Goal: Task Accomplishment & Management: Use online tool/utility

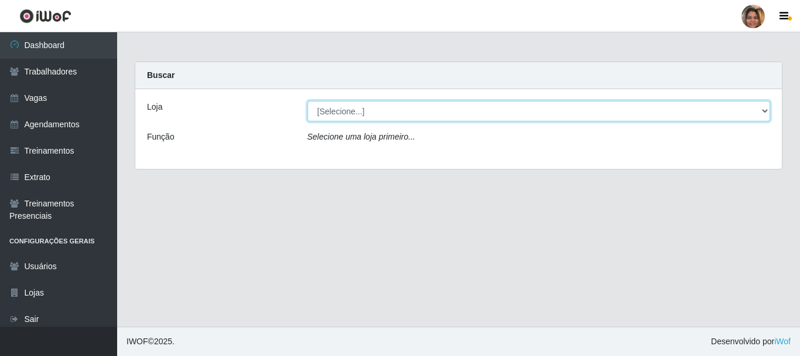
click at [764, 105] on select "[Selecione...] Mar Vermelho - CEASA Mar Vermelho - Centro de Distribuição" at bounding box center [538, 111] width 463 height 20
select select "474"
click at [307, 101] on select "[Selecione...] Mar Vermelho - CEASA Mar Vermelho - Centro de Distribuição" at bounding box center [538, 111] width 463 height 20
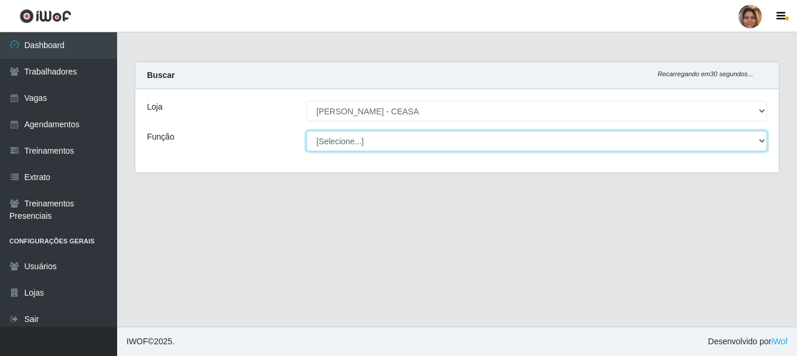
click at [431, 140] on select "[Selecione...] Repositor Repositor + Repositor ++" at bounding box center [536, 141] width 461 height 20
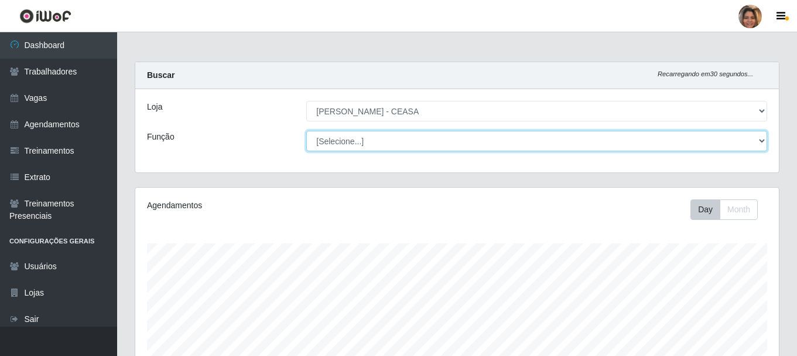
scroll to position [243, 644]
select select "24"
click at [306, 131] on select "[Selecione...] Repositor Repositor + Repositor ++" at bounding box center [536, 141] width 461 height 20
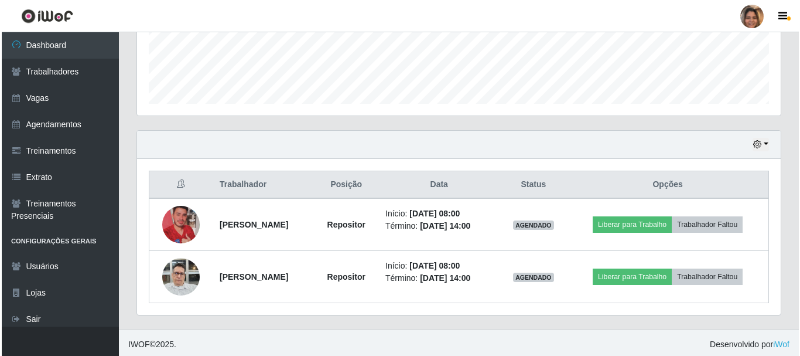
scroll to position [318, 0]
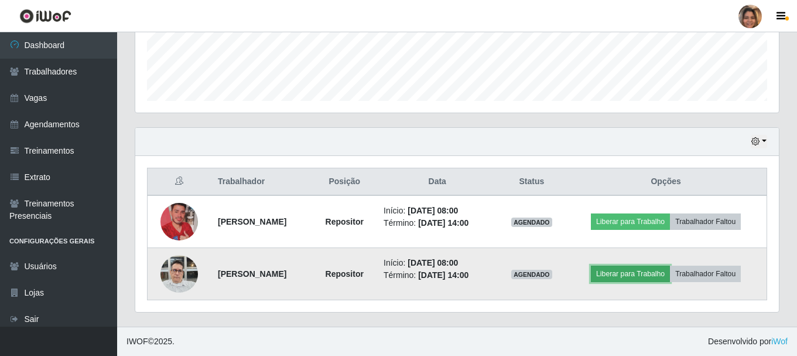
click at [628, 274] on button "Liberar para Trabalho" at bounding box center [630, 273] width 79 height 16
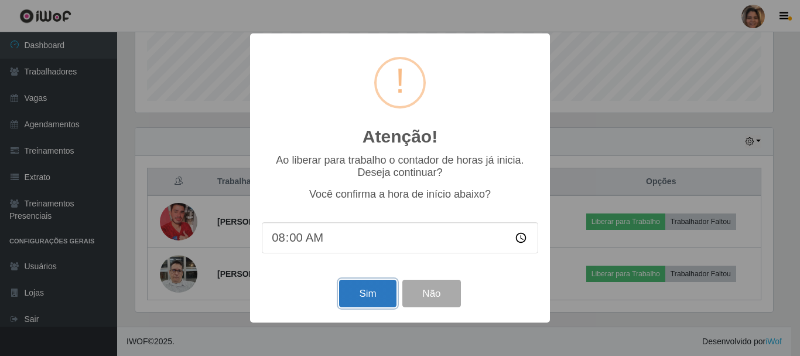
click at [369, 292] on button "Sim" at bounding box center [367, 293] width 57 height 28
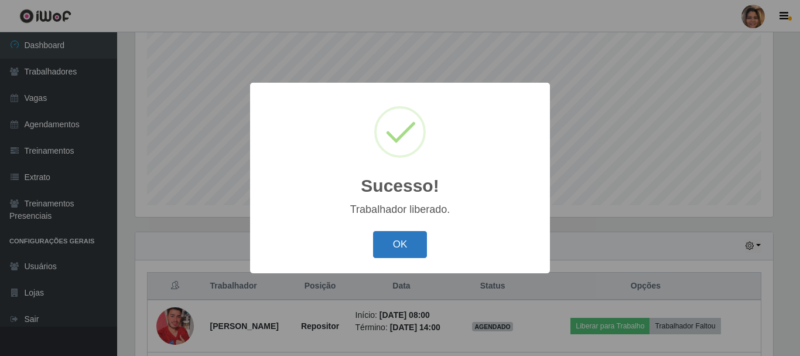
click at [410, 244] on button "OK" at bounding box center [400, 245] width 54 height 28
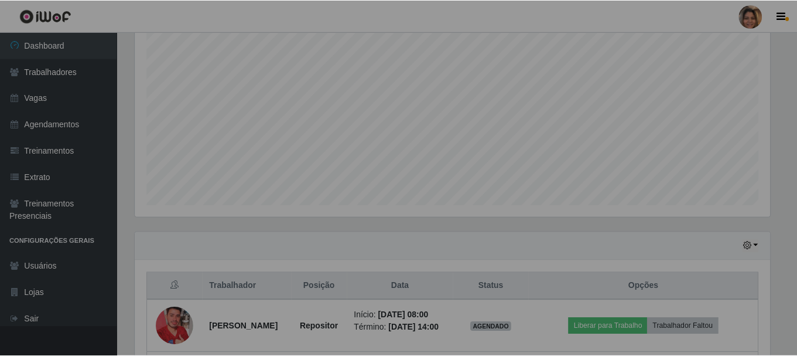
scroll to position [243, 644]
